Goal: Task Accomplishment & Management: Manage account settings

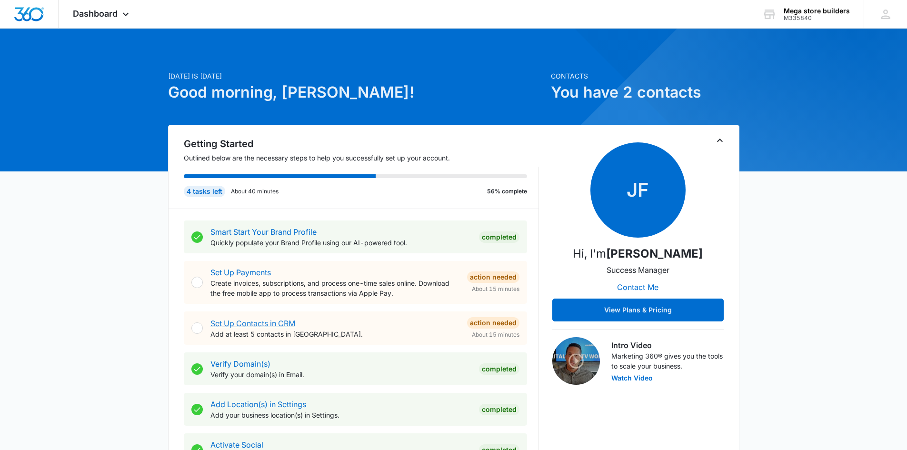
click at [245, 324] on link "Set Up Contacts in CRM" at bounding box center [253, 324] width 85 height 10
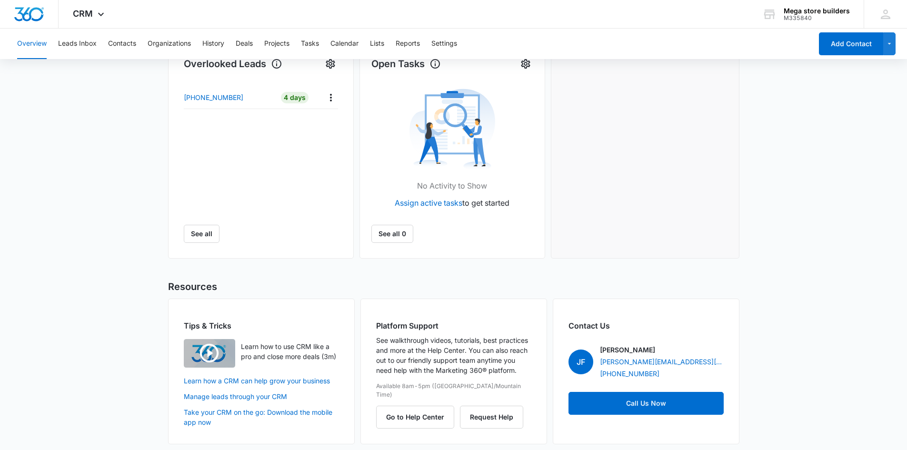
scroll to position [324, 0]
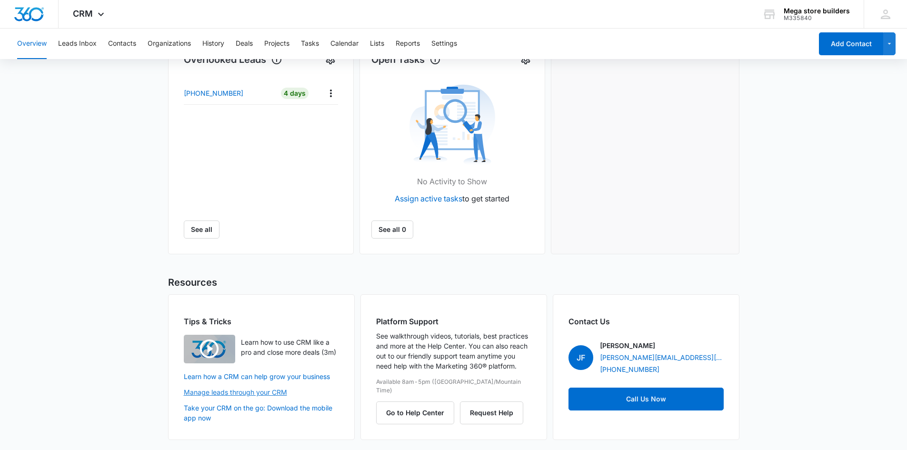
click at [245, 393] on link "Manage leads through your CRM" at bounding box center [261, 392] width 155 height 10
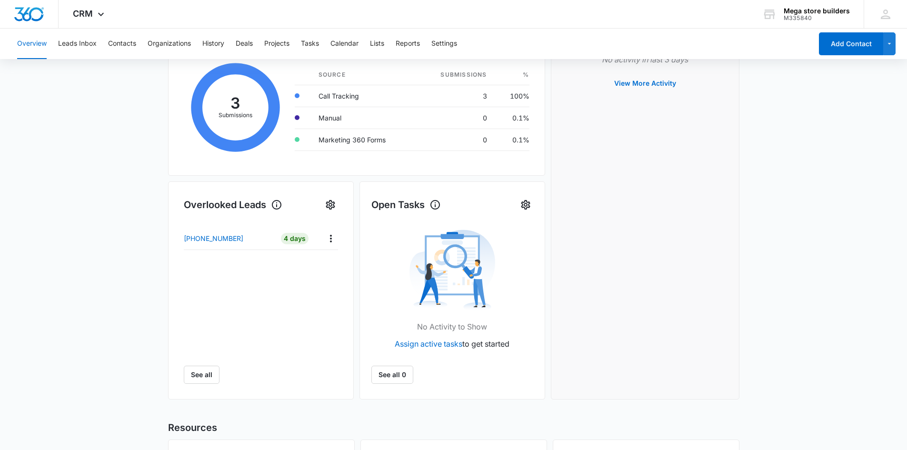
scroll to position [133, 0]
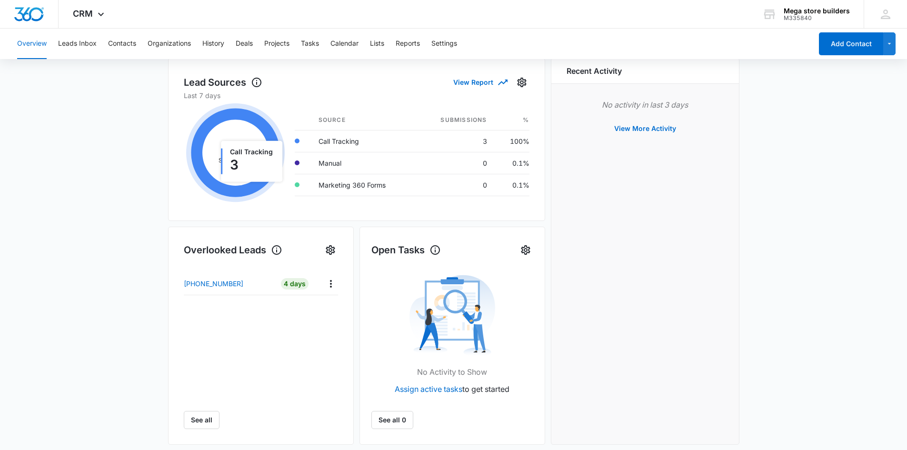
click at [234, 152] on icon at bounding box center [236, 153] width 104 height 105
click at [230, 148] on icon at bounding box center [236, 153] width 104 height 105
click at [470, 81] on button "View Report" at bounding box center [479, 82] width 53 height 17
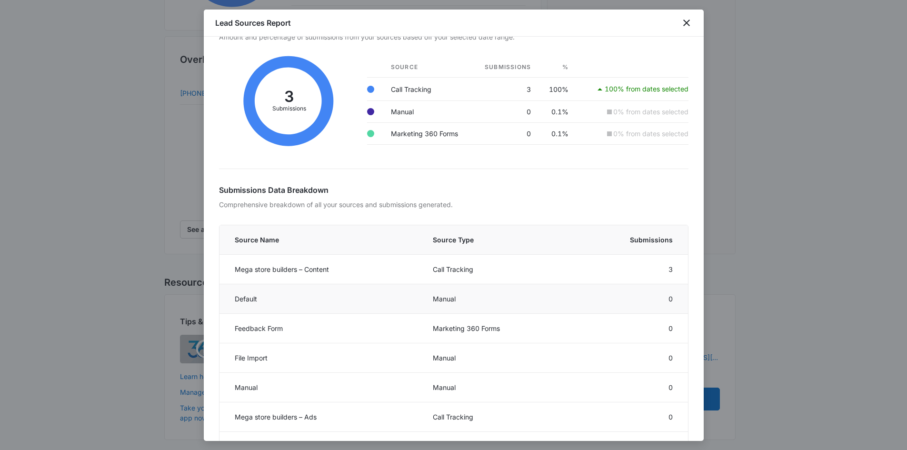
scroll to position [0, 0]
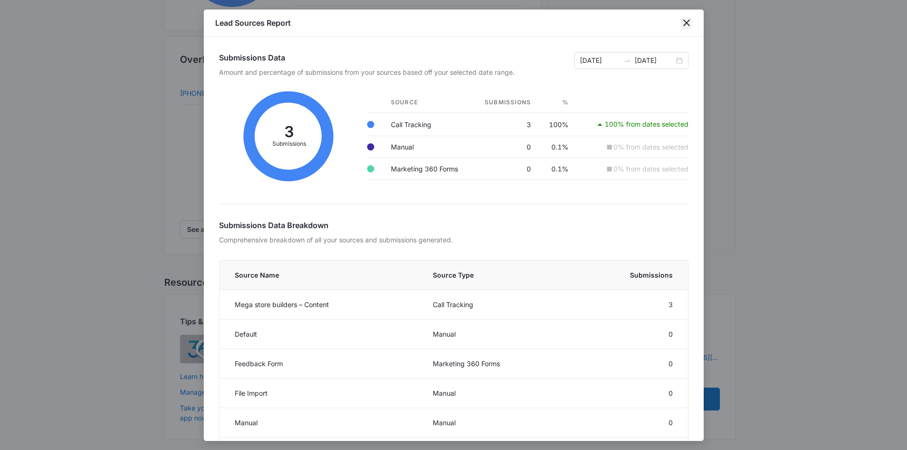
click at [689, 24] on icon "close" at bounding box center [686, 22] width 11 height 11
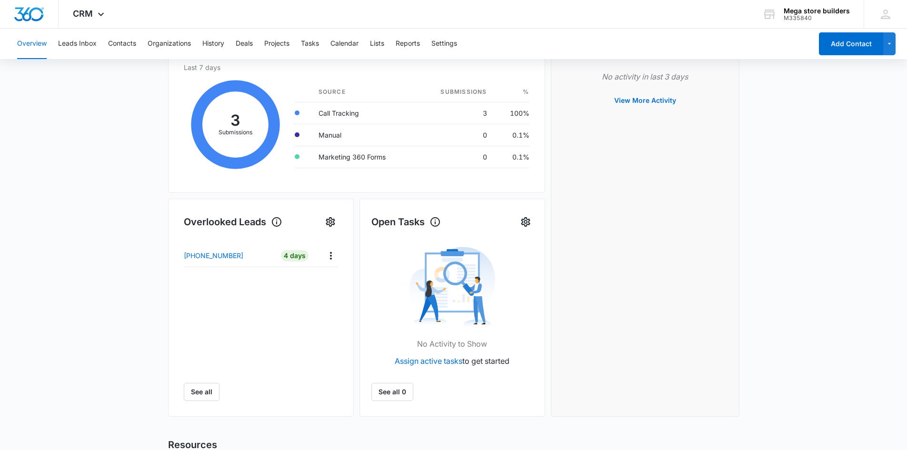
scroll to position [191, 0]
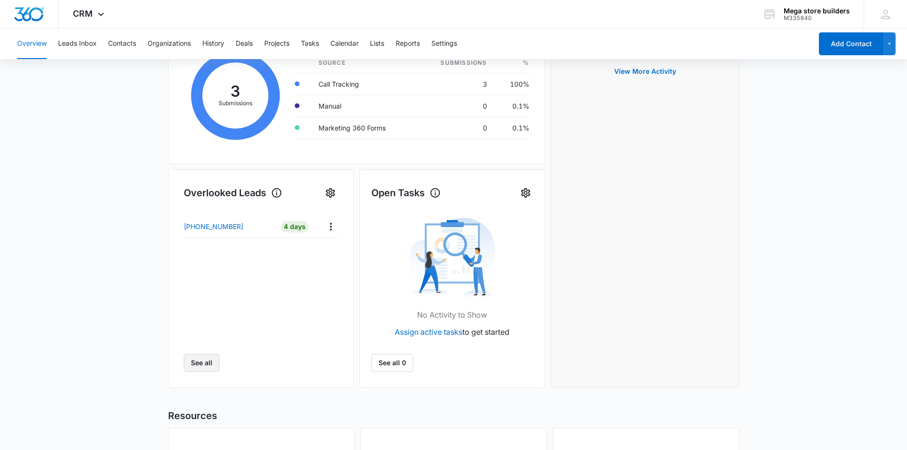
click at [202, 362] on button "See all" at bounding box center [202, 363] width 36 height 18
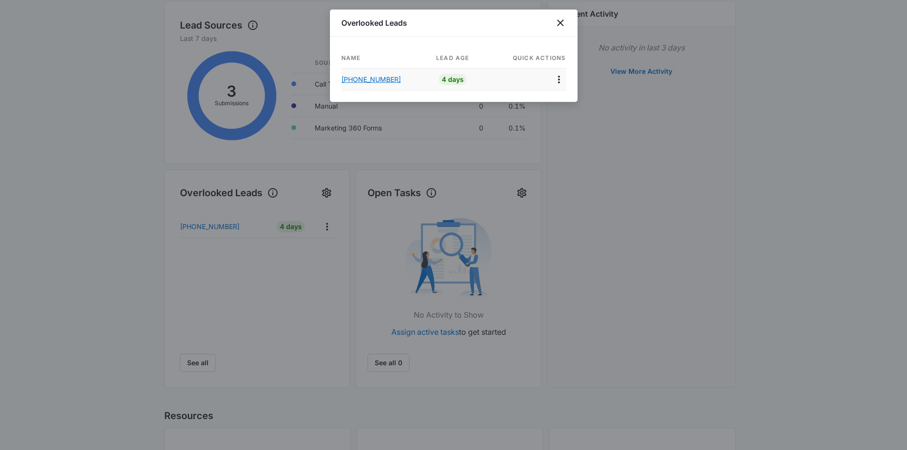
click at [383, 80] on p "[PHONE_NUMBER]" at bounding box center [372, 79] width 60 height 10
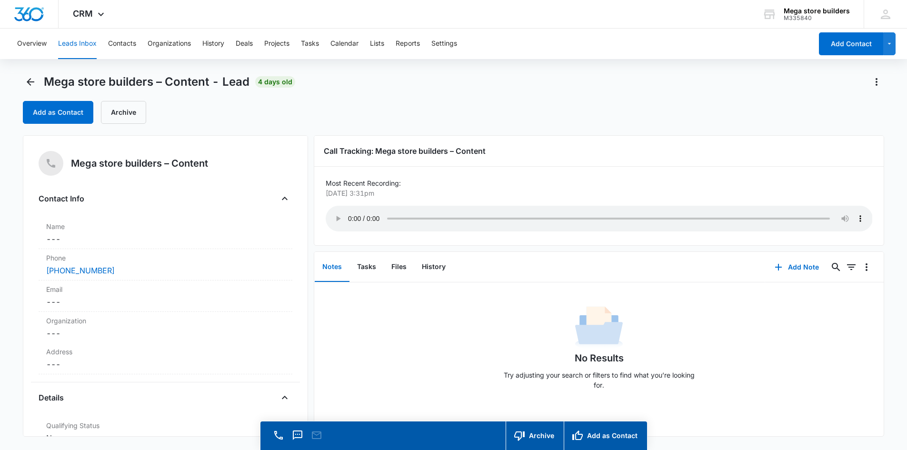
click at [332, 269] on button "Notes" at bounding box center [332, 267] width 35 height 30
click at [334, 283] on div "No Results Try adjusting your search or filters to find what you’re looking for." at bounding box center [599, 339] width 570 height 115
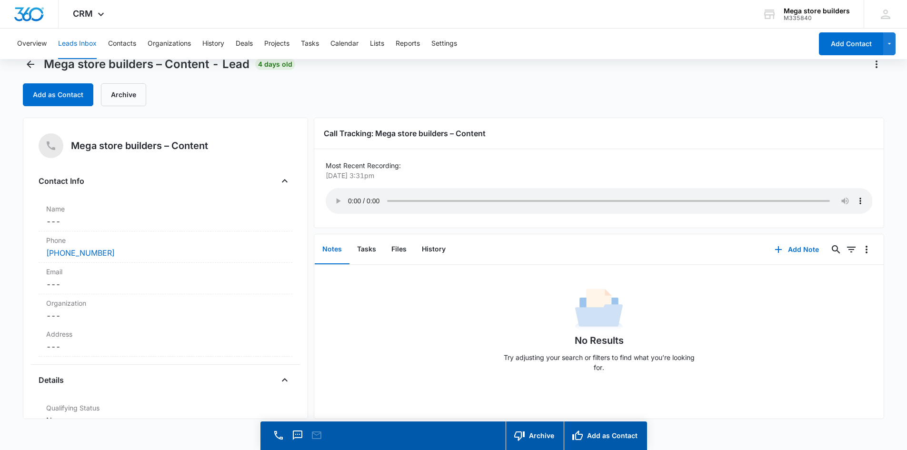
scroll to position [27, 0]
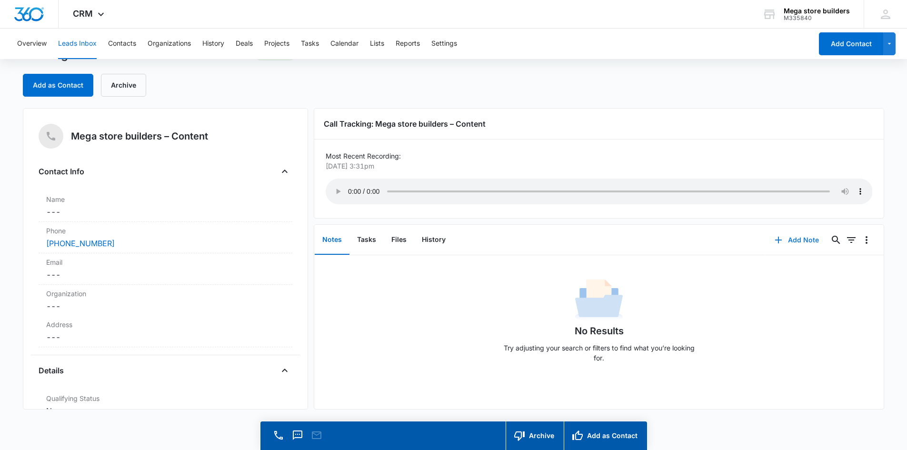
click at [787, 241] on button "Add Note" at bounding box center [796, 240] width 63 height 23
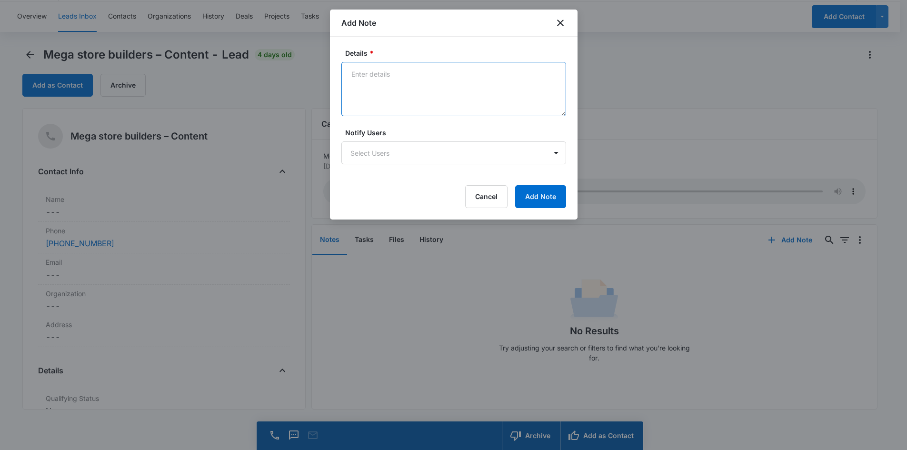
click at [381, 92] on textarea "Details *" at bounding box center [454, 89] width 225 height 54
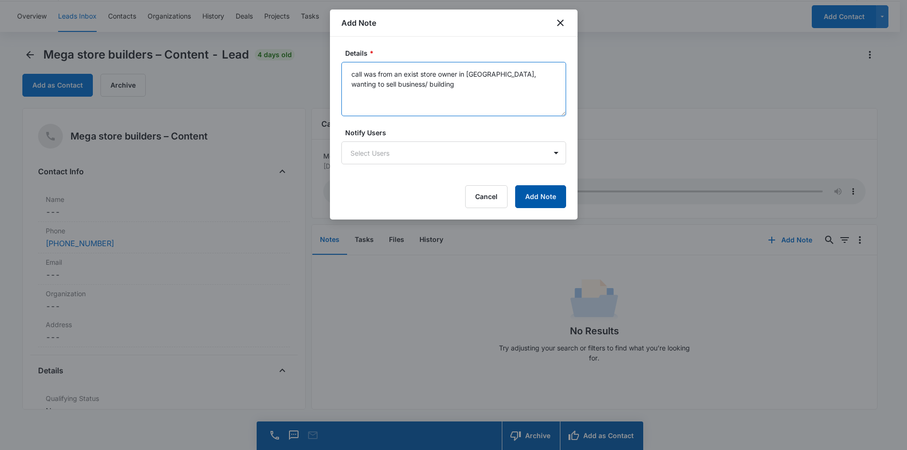
type textarea "call was from an exist store owner in [GEOGRAPHIC_DATA], wanting to sell busine…"
click at [554, 195] on button "Add Note" at bounding box center [540, 196] width 51 height 23
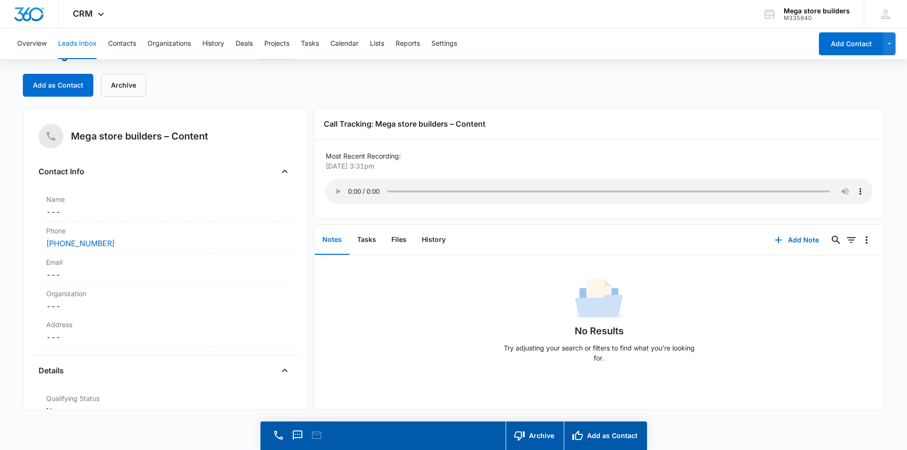
click at [332, 239] on button "Notes" at bounding box center [332, 240] width 35 height 30
click at [372, 239] on button "Tasks" at bounding box center [367, 240] width 34 height 30
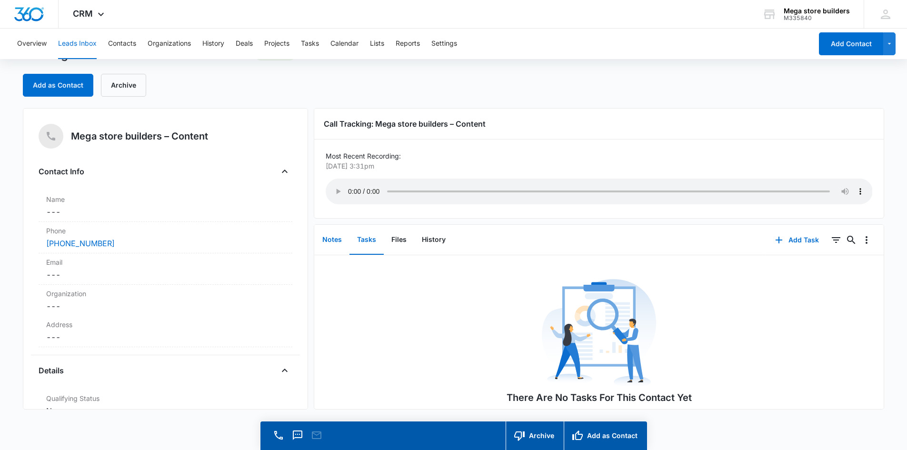
click at [329, 236] on button "Notes" at bounding box center [332, 240] width 35 height 30
